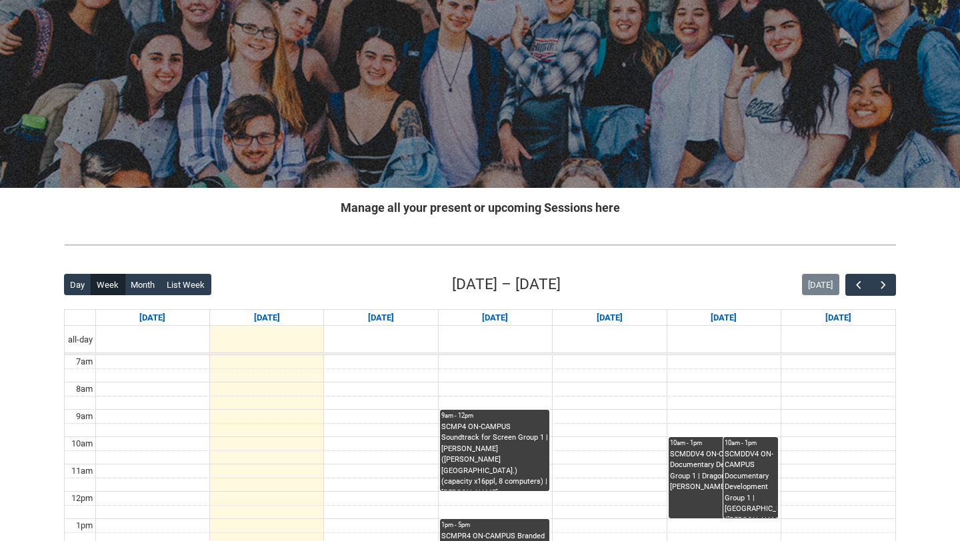
scroll to position [116, 0]
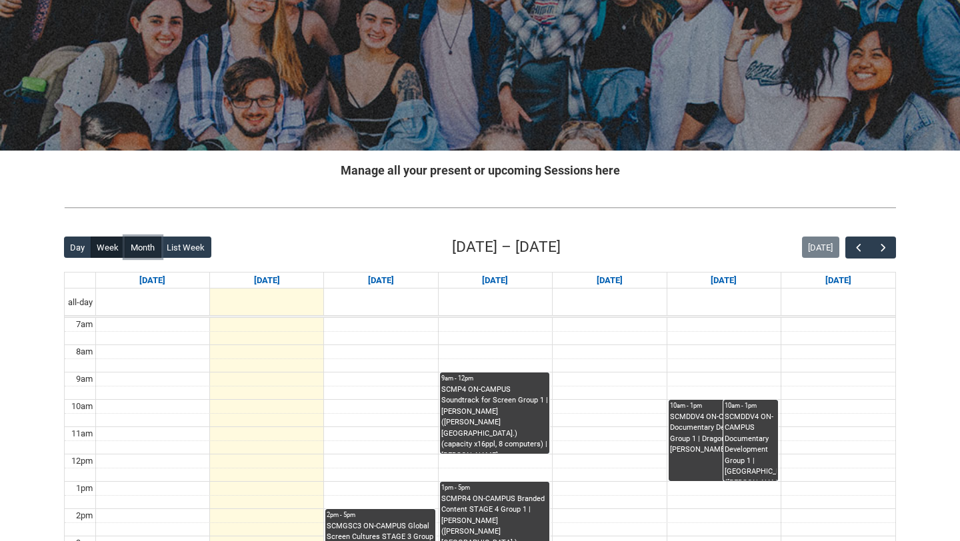
click at [148, 245] on button "Month" at bounding box center [143, 247] width 37 height 21
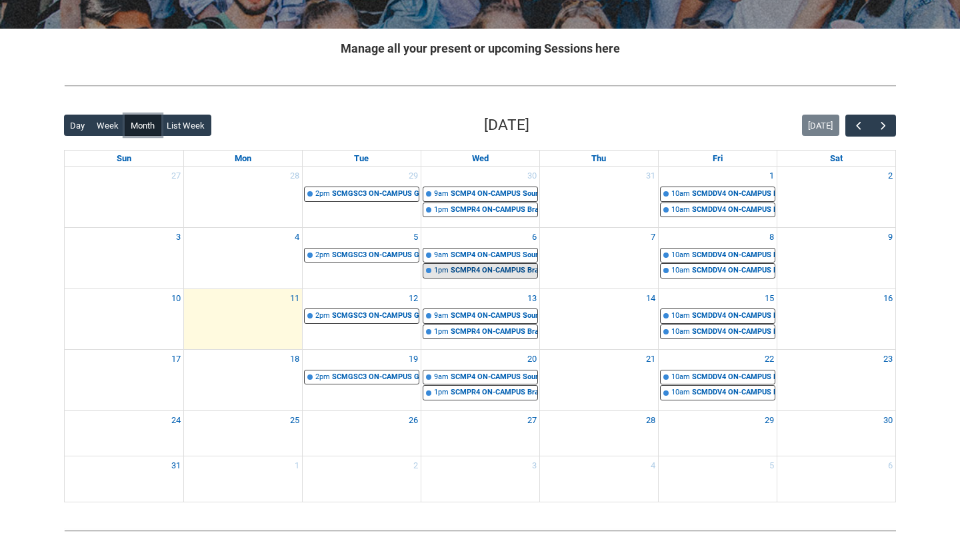
scroll to position [288, 0]
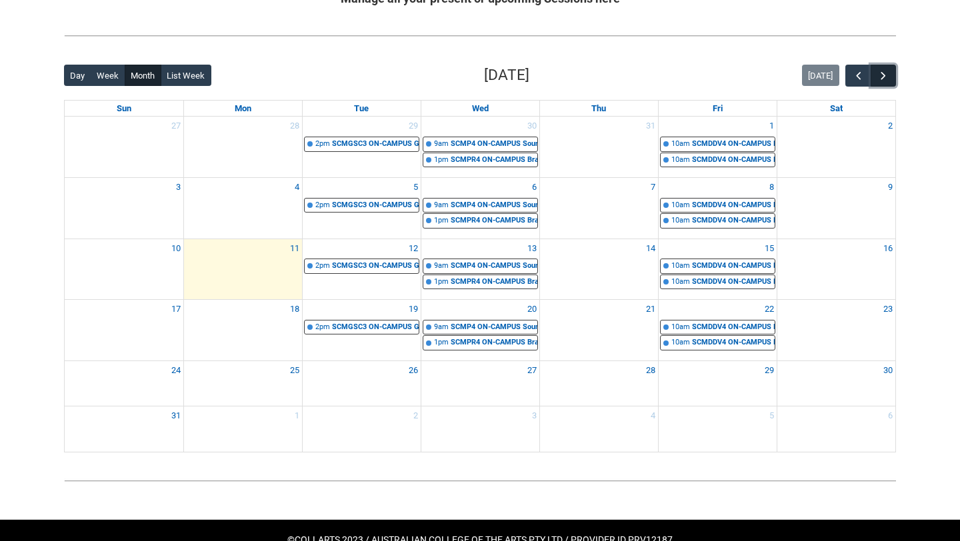
click at [885, 81] on span "button" at bounding box center [883, 75] width 13 height 13
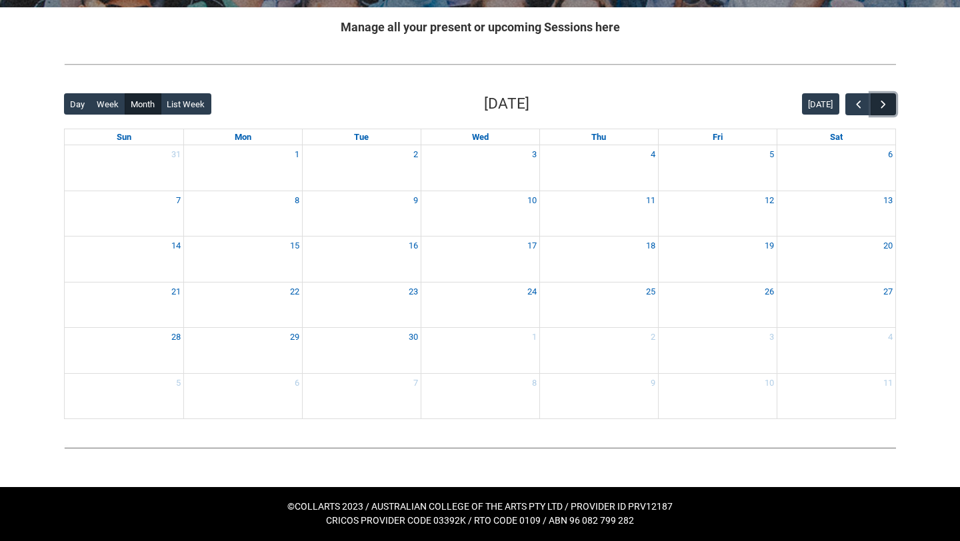
scroll to position [259, 0]
click at [887, 104] on span "button" at bounding box center [883, 104] width 13 height 13
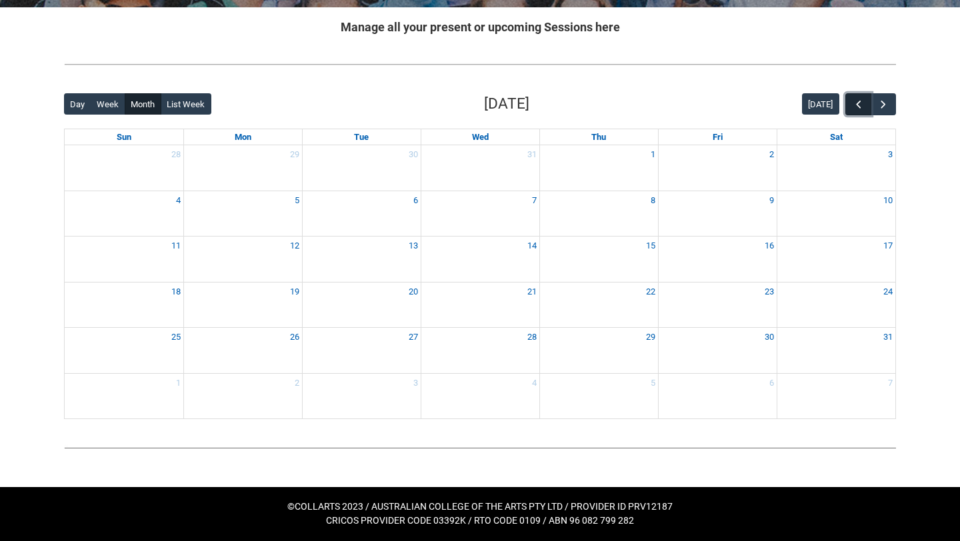
click at [854, 107] on span "button" at bounding box center [858, 104] width 13 height 13
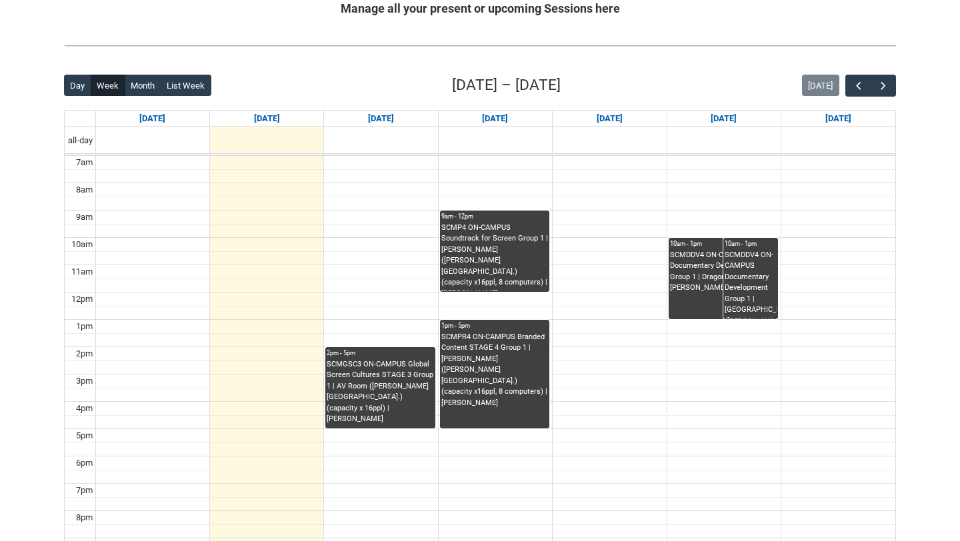
scroll to position [307, 0]
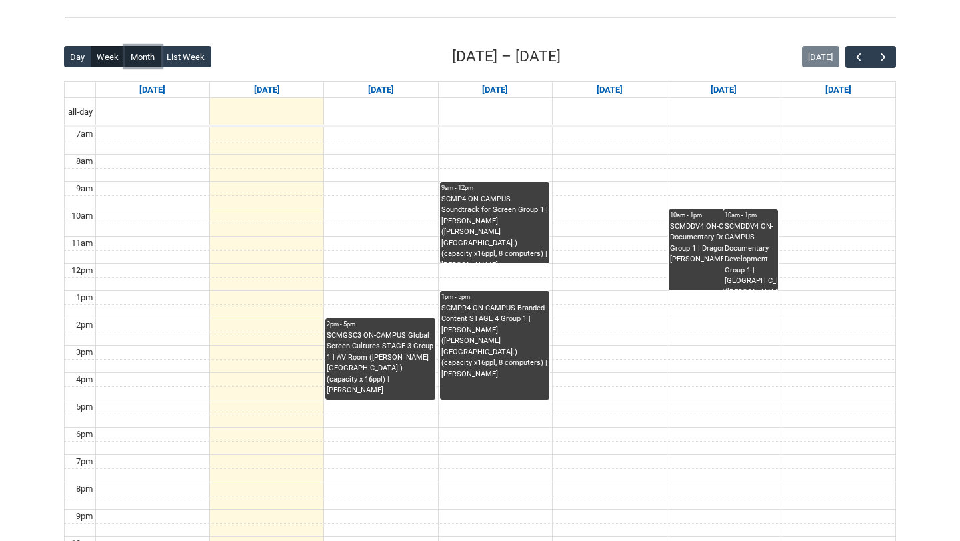
click at [136, 62] on button "Month" at bounding box center [143, 56] width 37 height 21
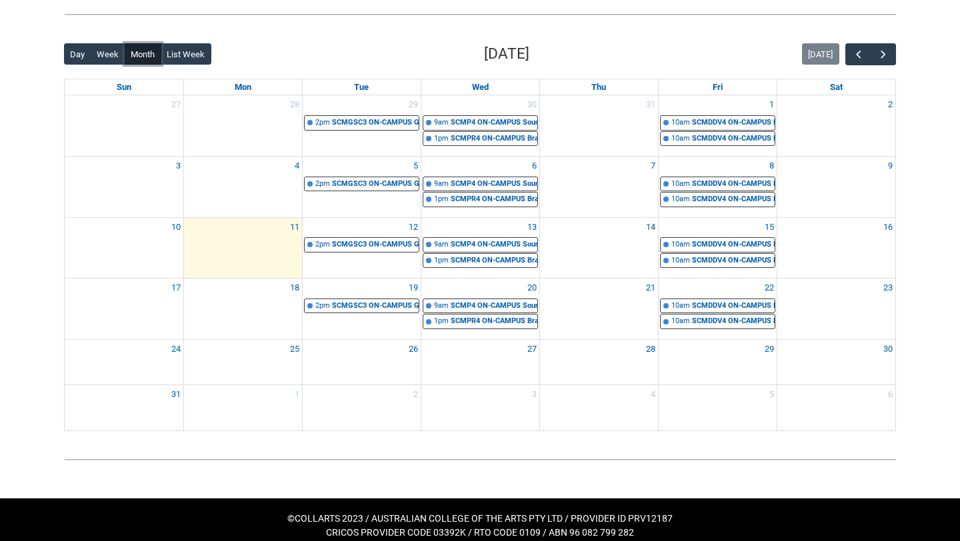
scroll to position [321, 0]
